Goal: Task Accomplishment & Management: Manage account settings

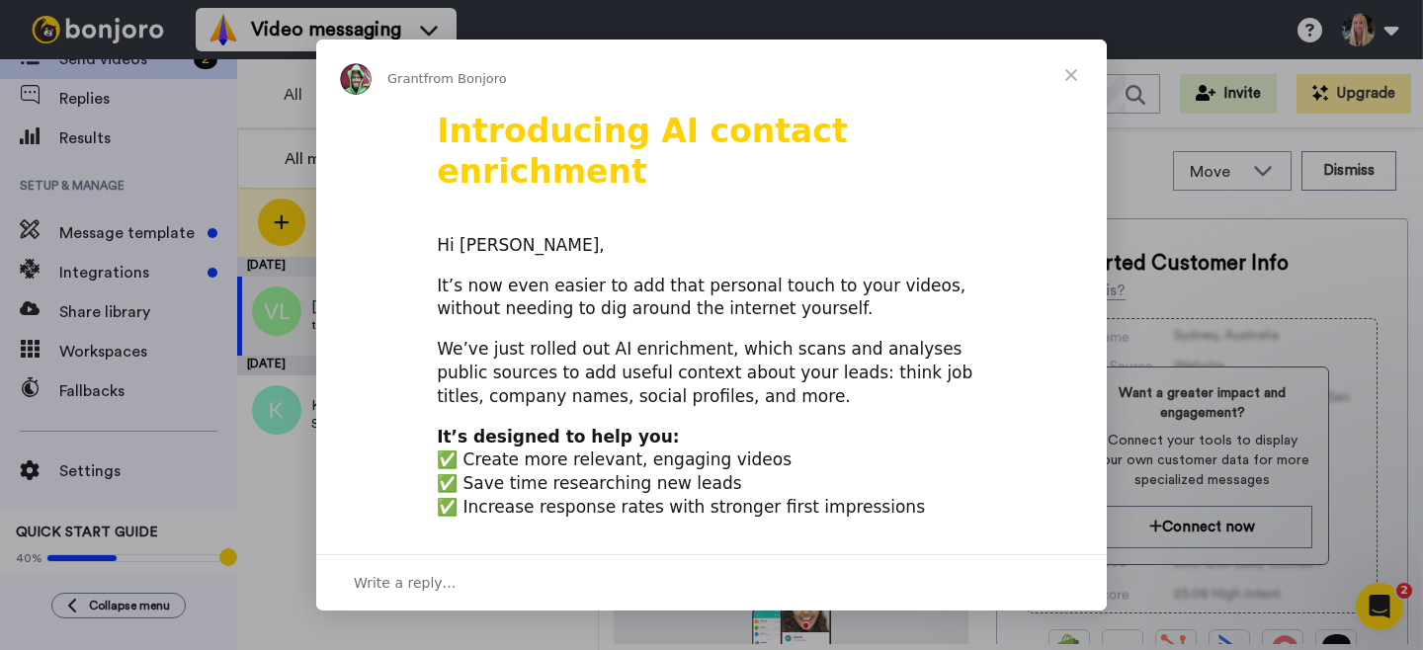
click at [1069, 72] on span "Close" at bounding box center [1071, 75] width 71 height 71
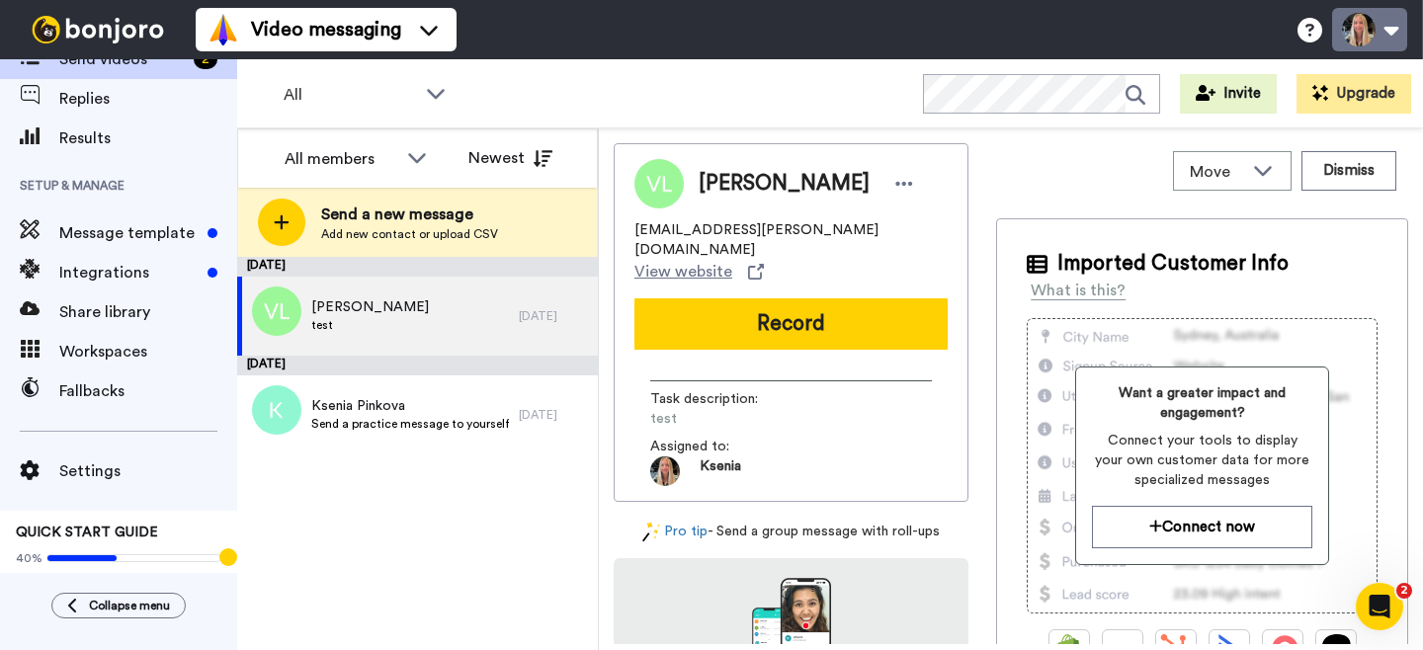
click at [1376, 38] on button at bounding box center [1369, 29] width 75 height 43
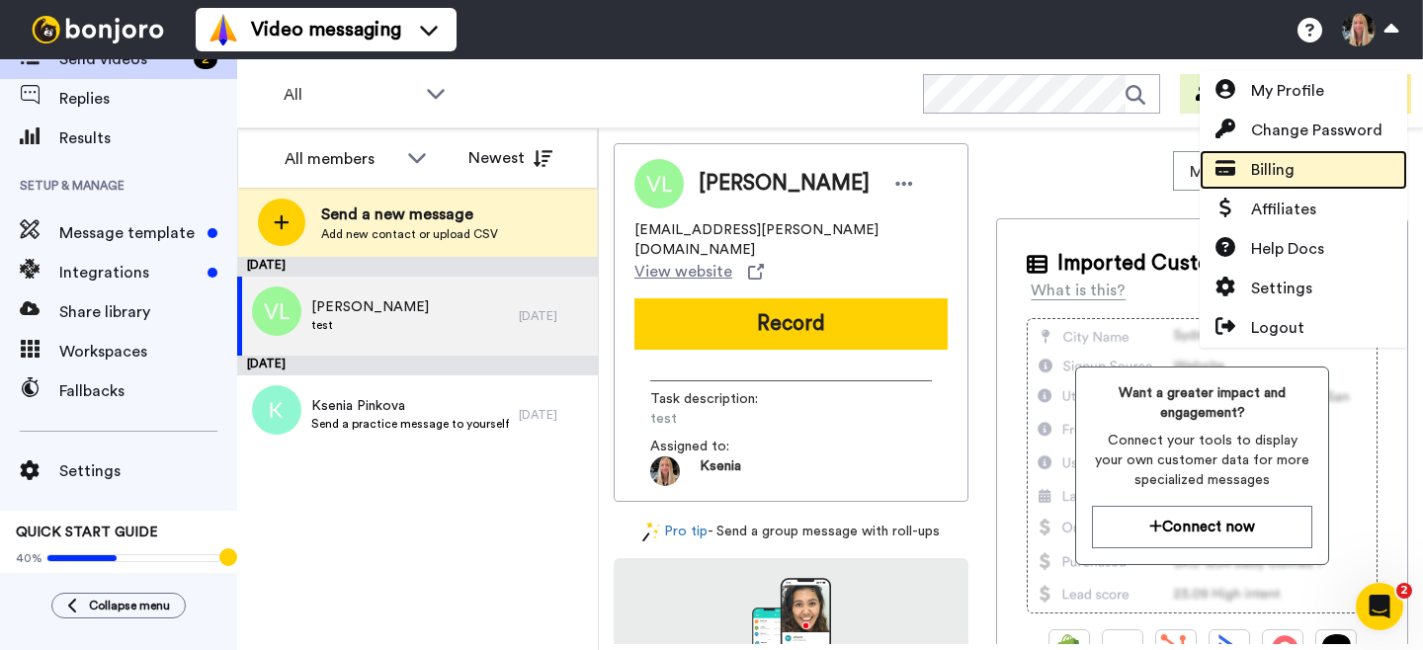
click at [1282, 180] on span "Billing" at bounding box center [1272, 170] width 43 height 24
click at [1307, 168] on link "Billing" at bounding box center [1304, 170] width 208 height 40
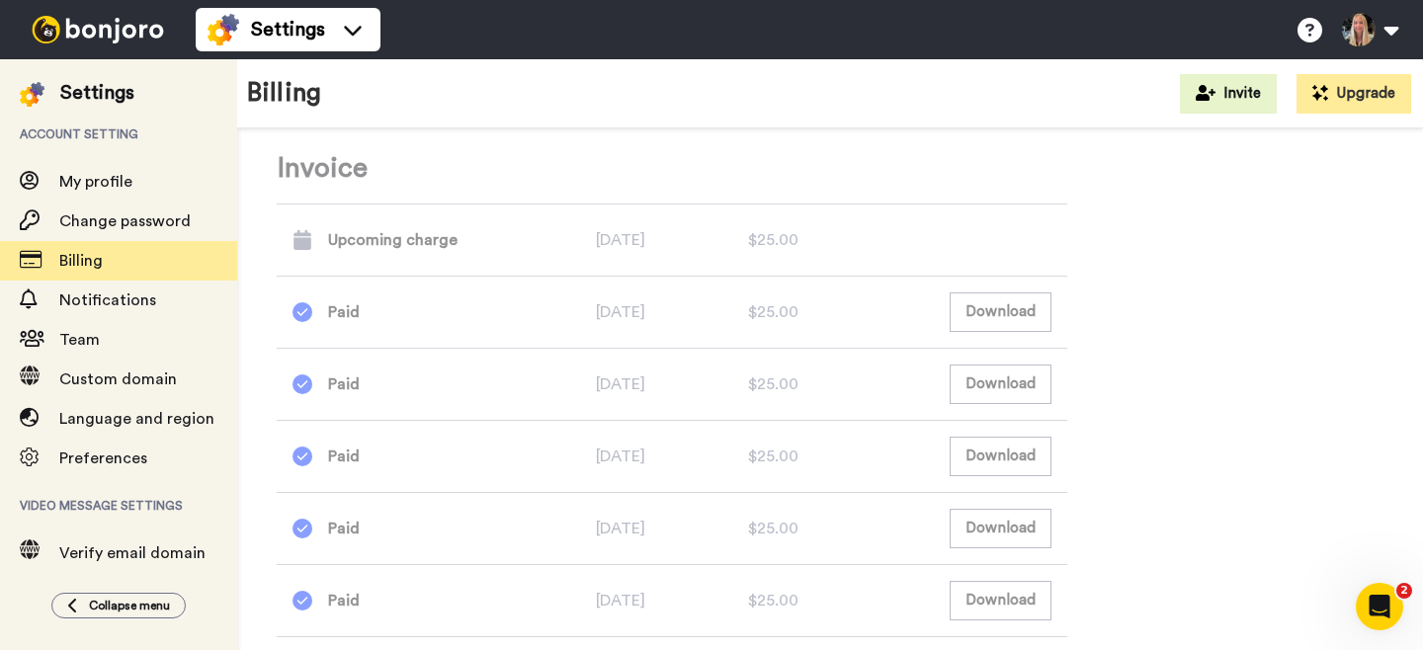
scroll to position [888, 0]
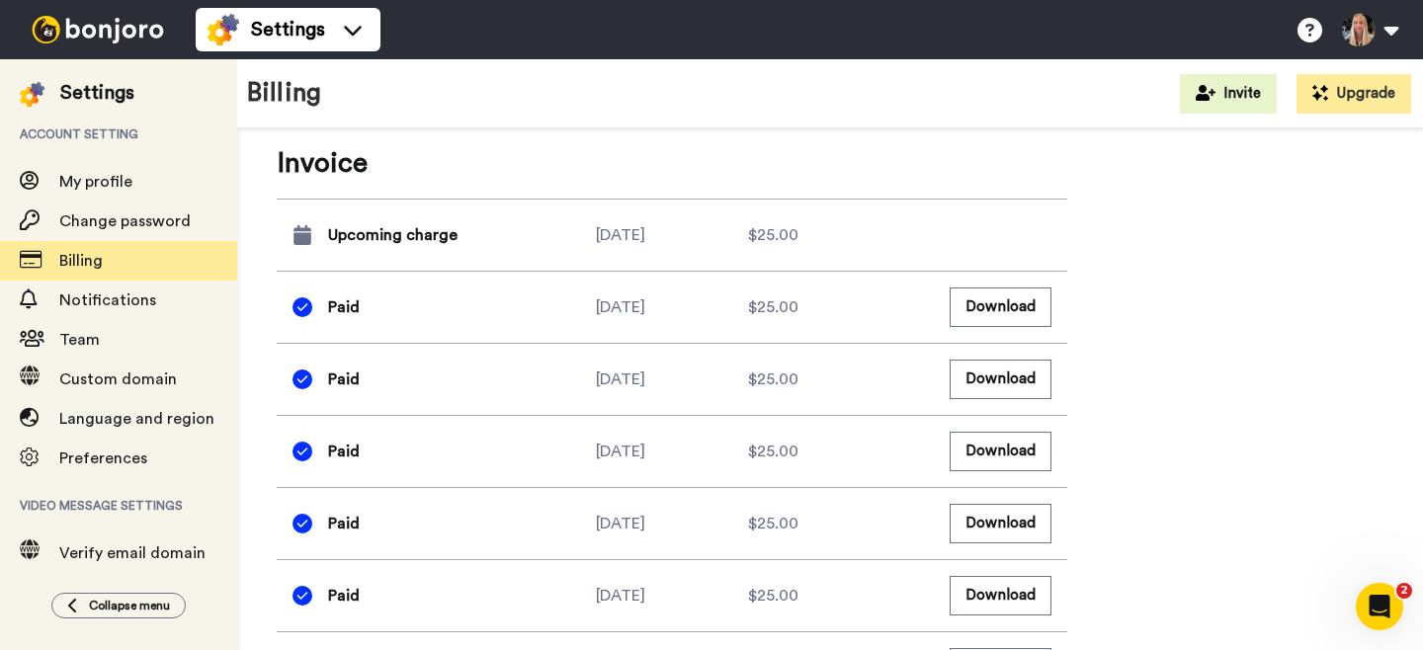
click at [705, 381] on div "2025-07-09" at bounding box center [672, 380] width 152 height 24
click at [1013, 370] on button "Download" at bounding box center [1001, 379] width 102 height 39
click at [1054, 307] on div "Paid 2025-08-09 $25.00 Download" at bounding box center [672, 307] width 791 height 72
click at [998, 308] on button "Download" at bounding box center [1001, 307] width 102 height 39
